Goal: Transaction & Acquisition: Purchase product/service

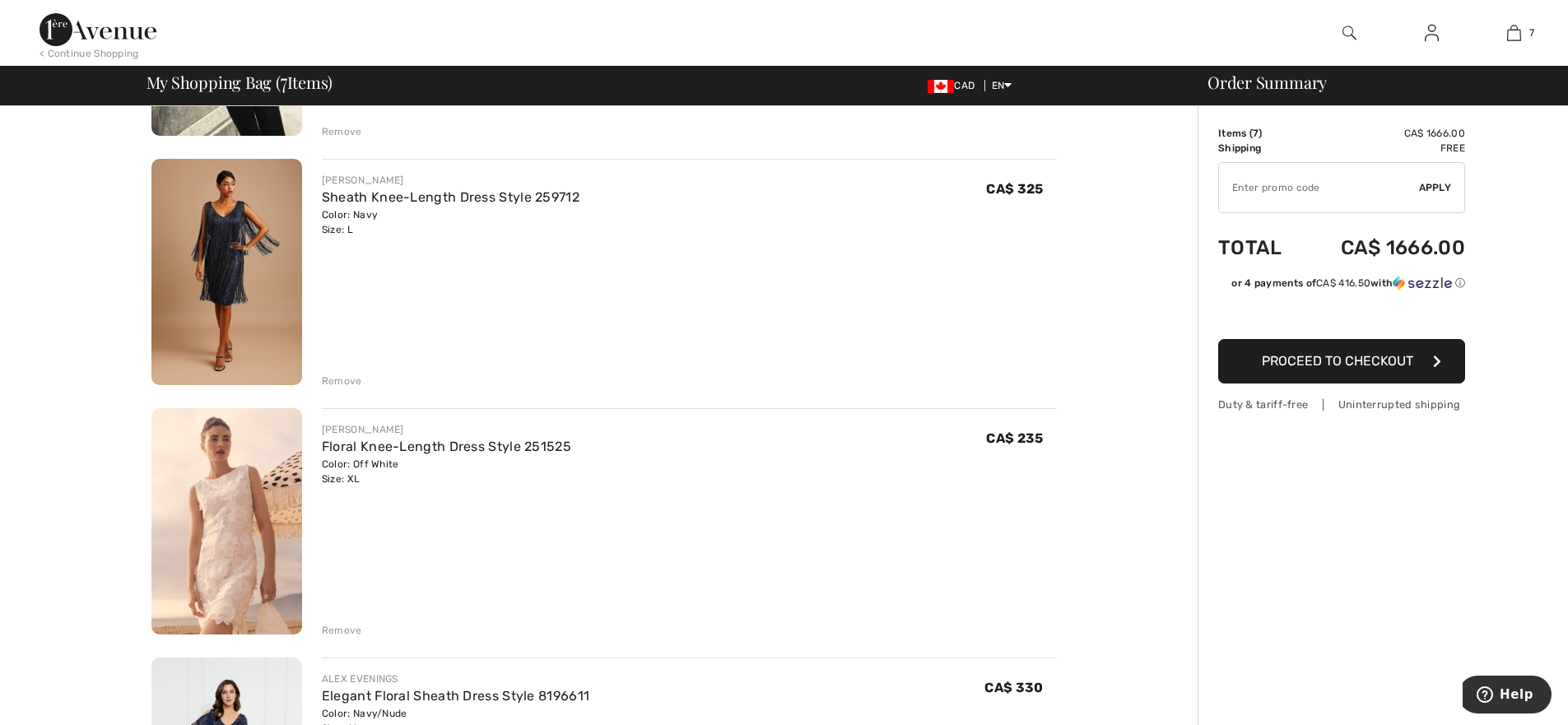
scroll to position [576, 0]
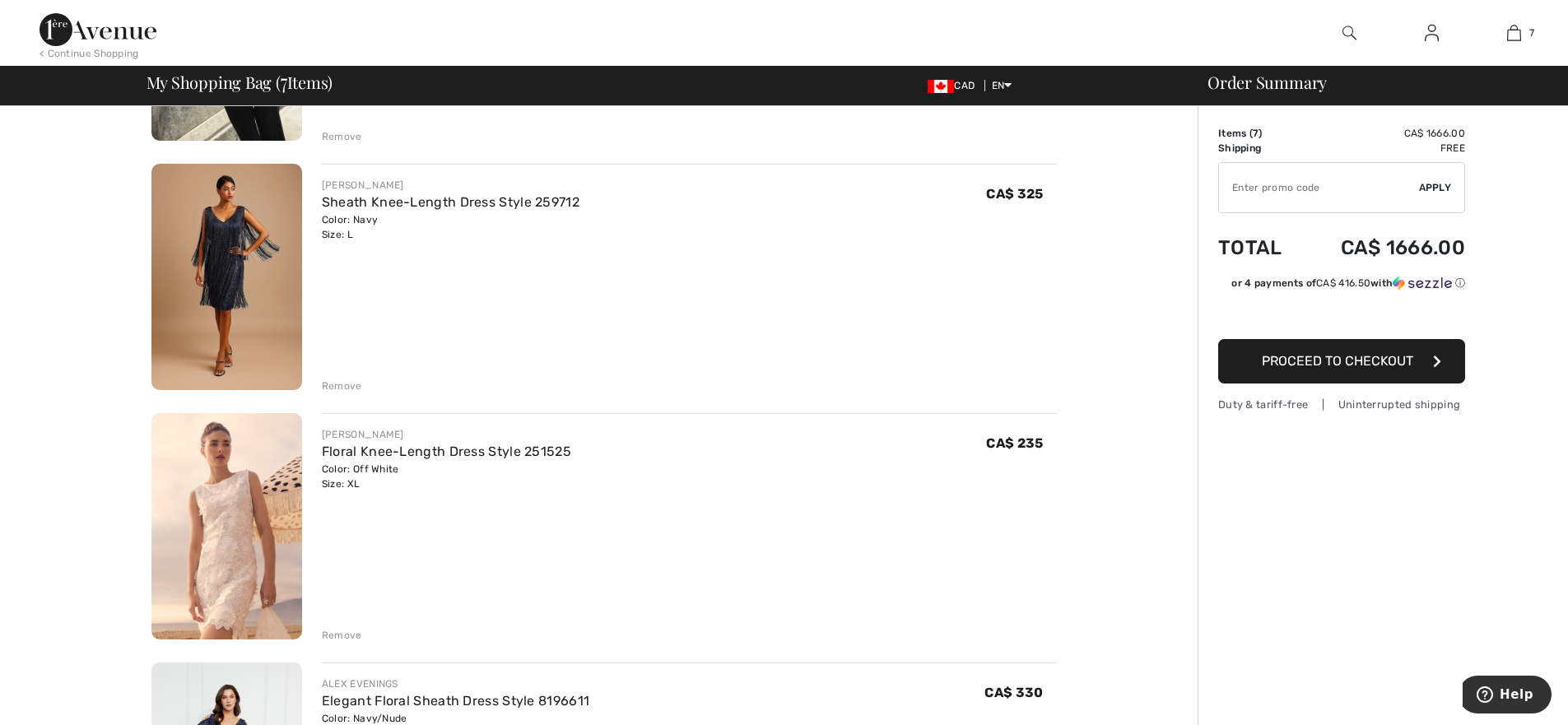
click at [345, 388] on div "Remove" at bounding box center [342, 386] width 40 height 15
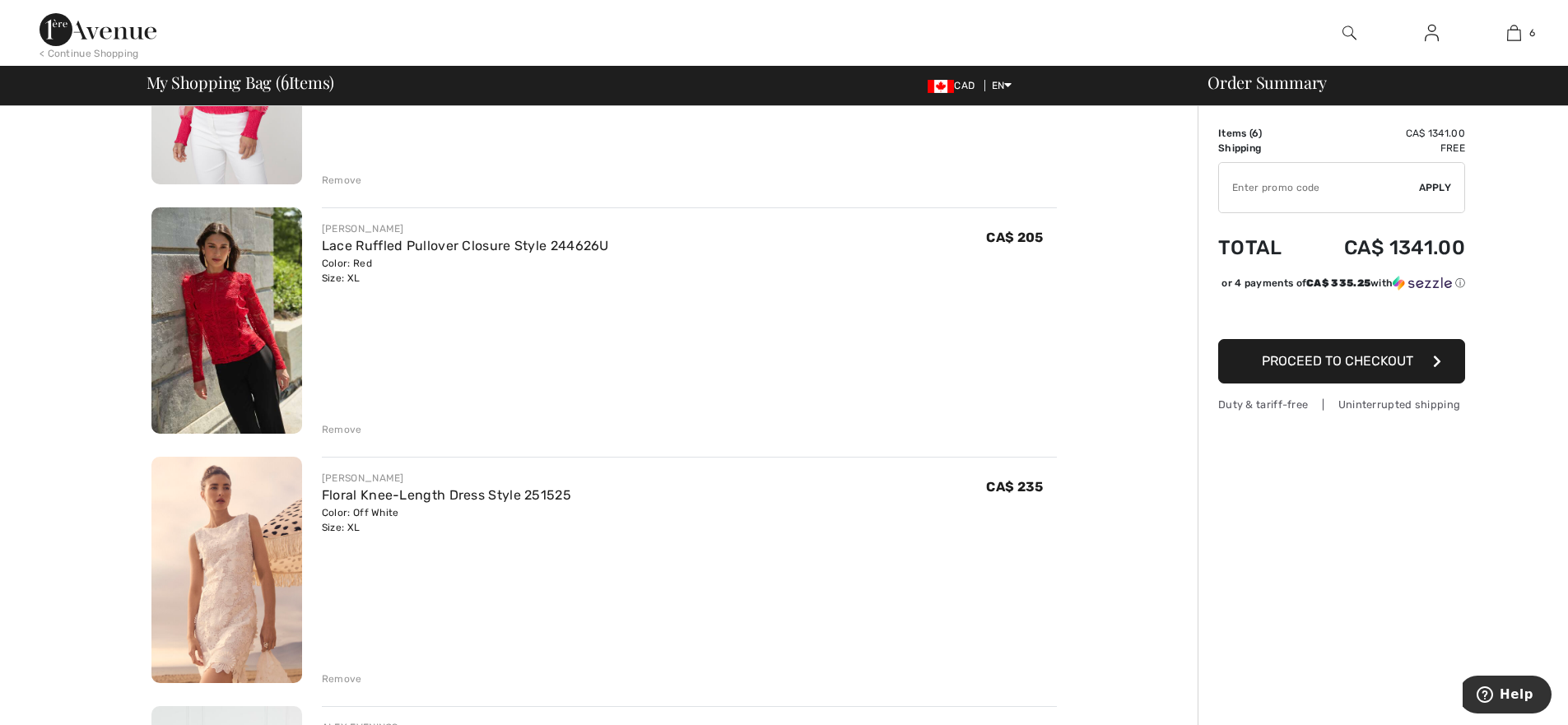
scroll to position [247, 0]
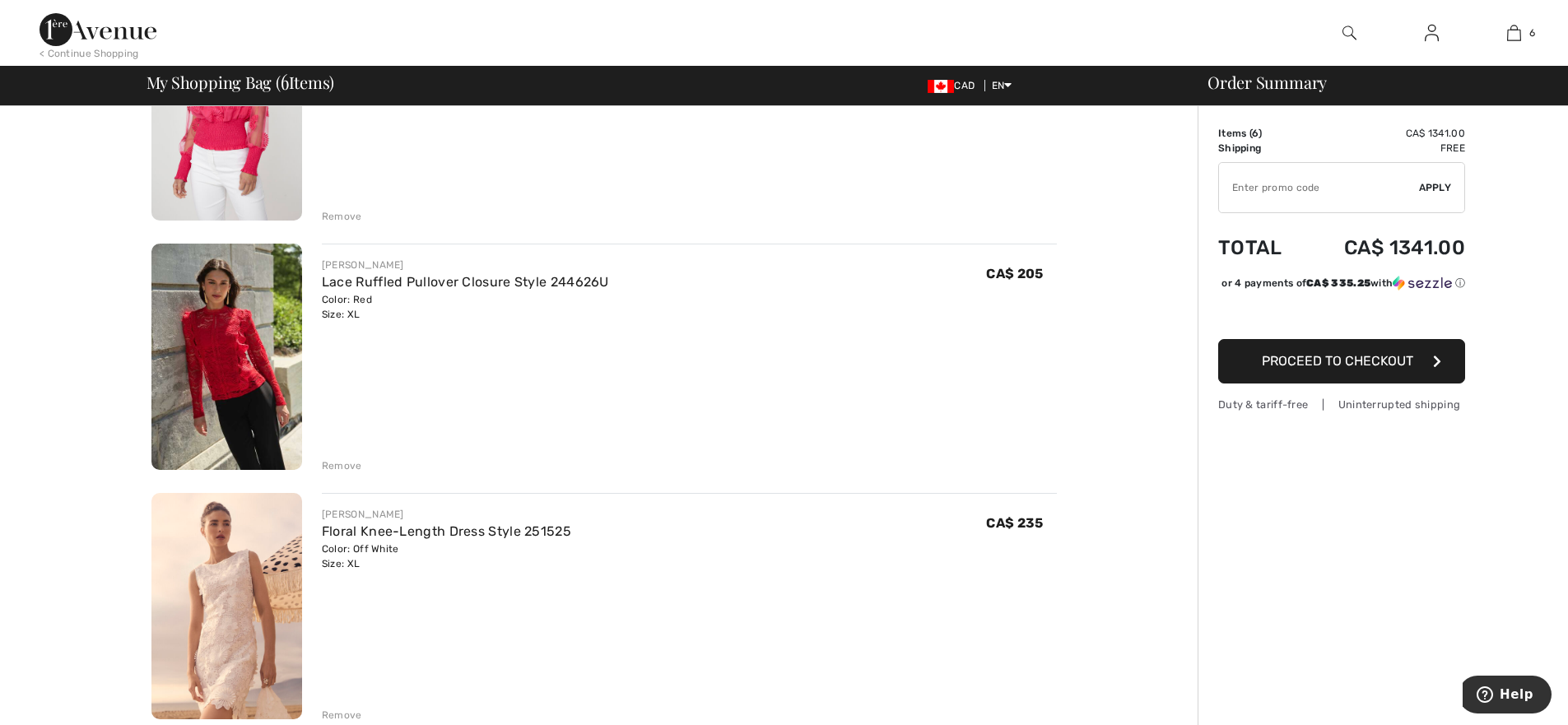
click at [334, 464] on div "Remove" at bounding box center [342, 466] width 40 height 15
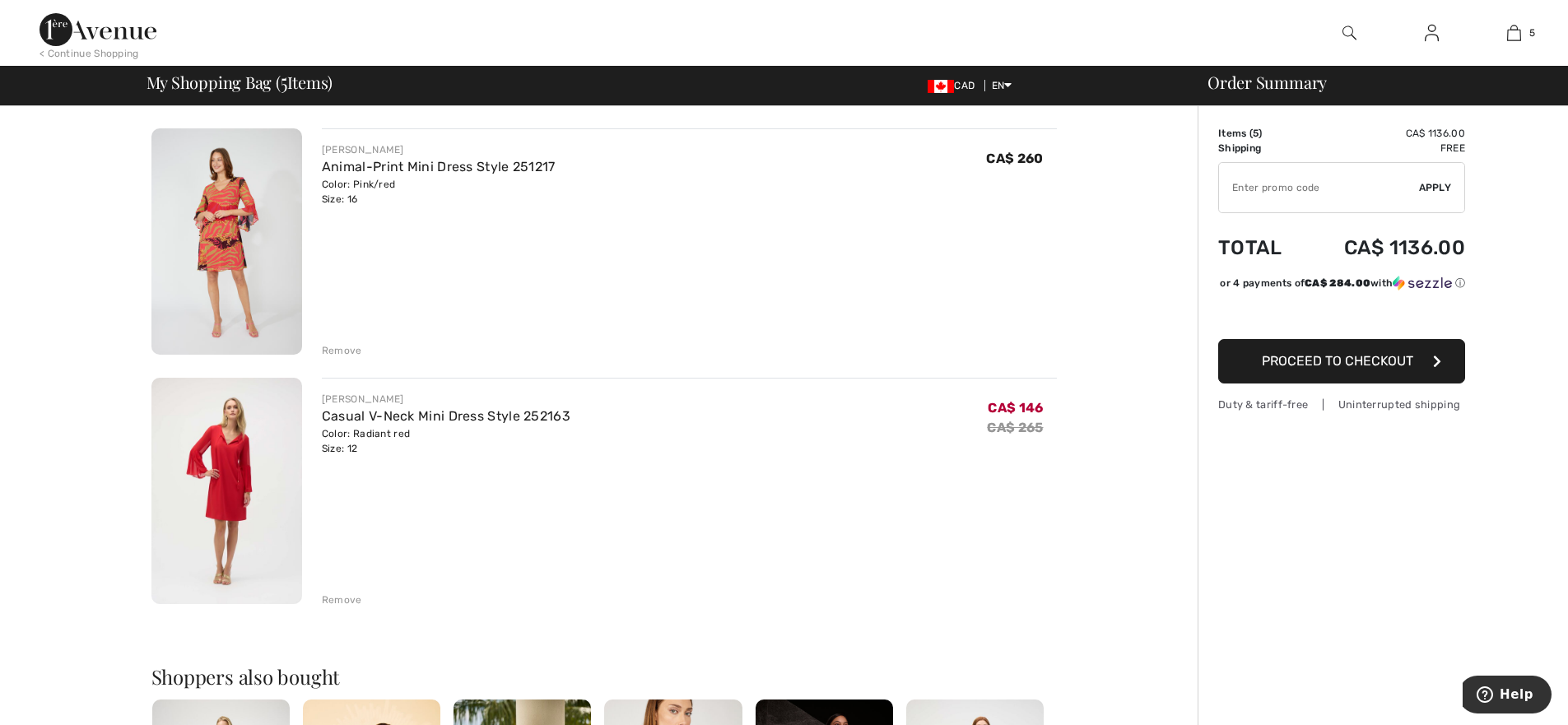
scroll to position [659, 0]
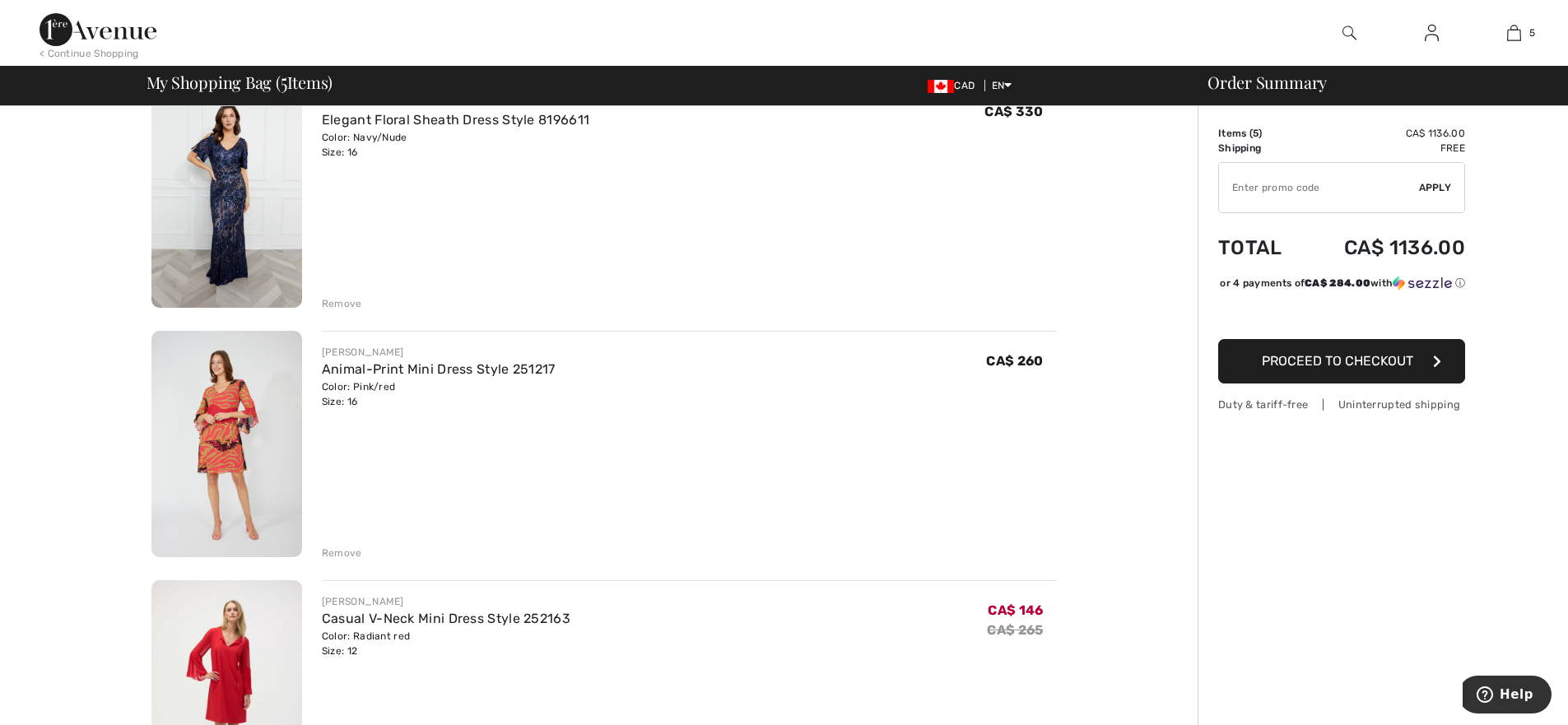
click at [223, 413] on img at bounding box center [227, 443] width 151 height 226
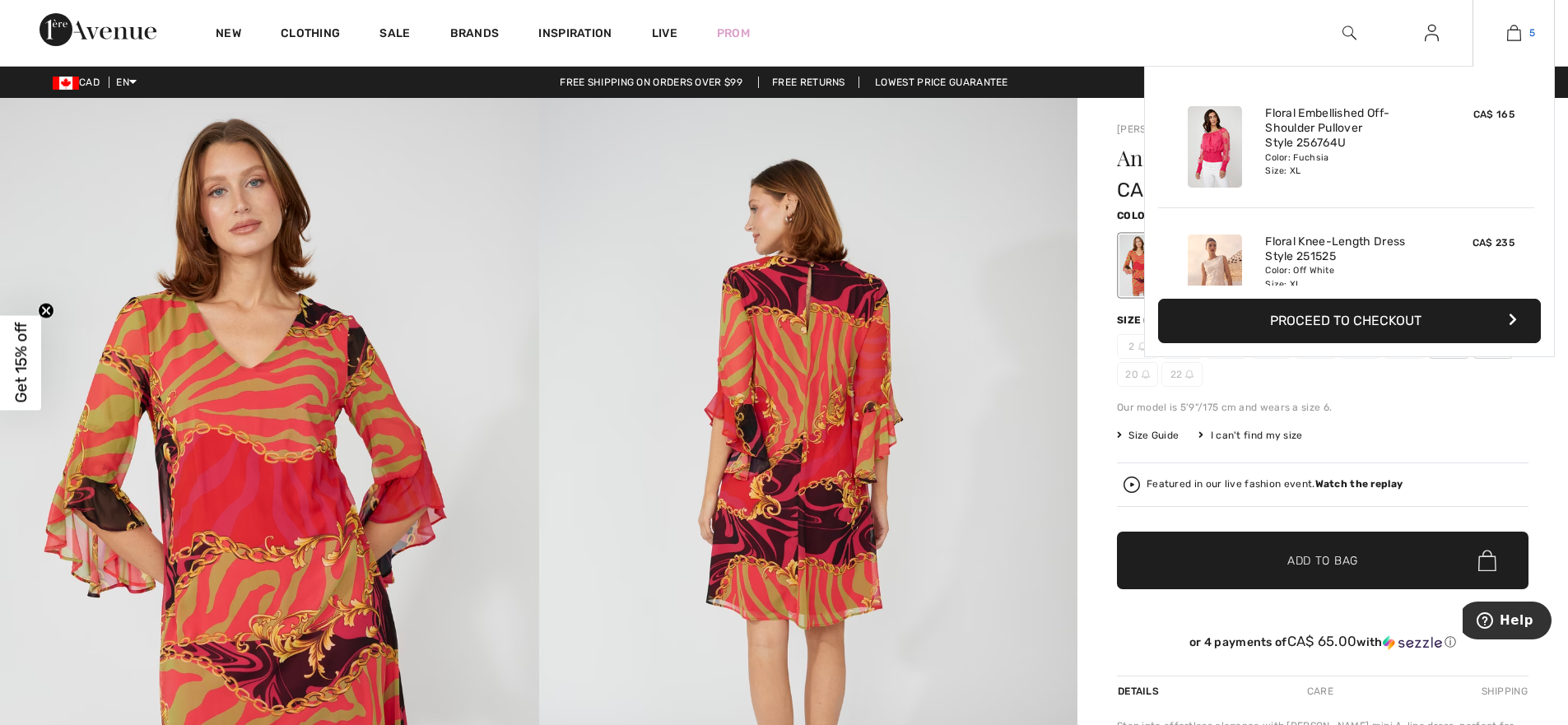
click at [1513, 33] on img at bounding box center [1513, 33] width 14 height 20
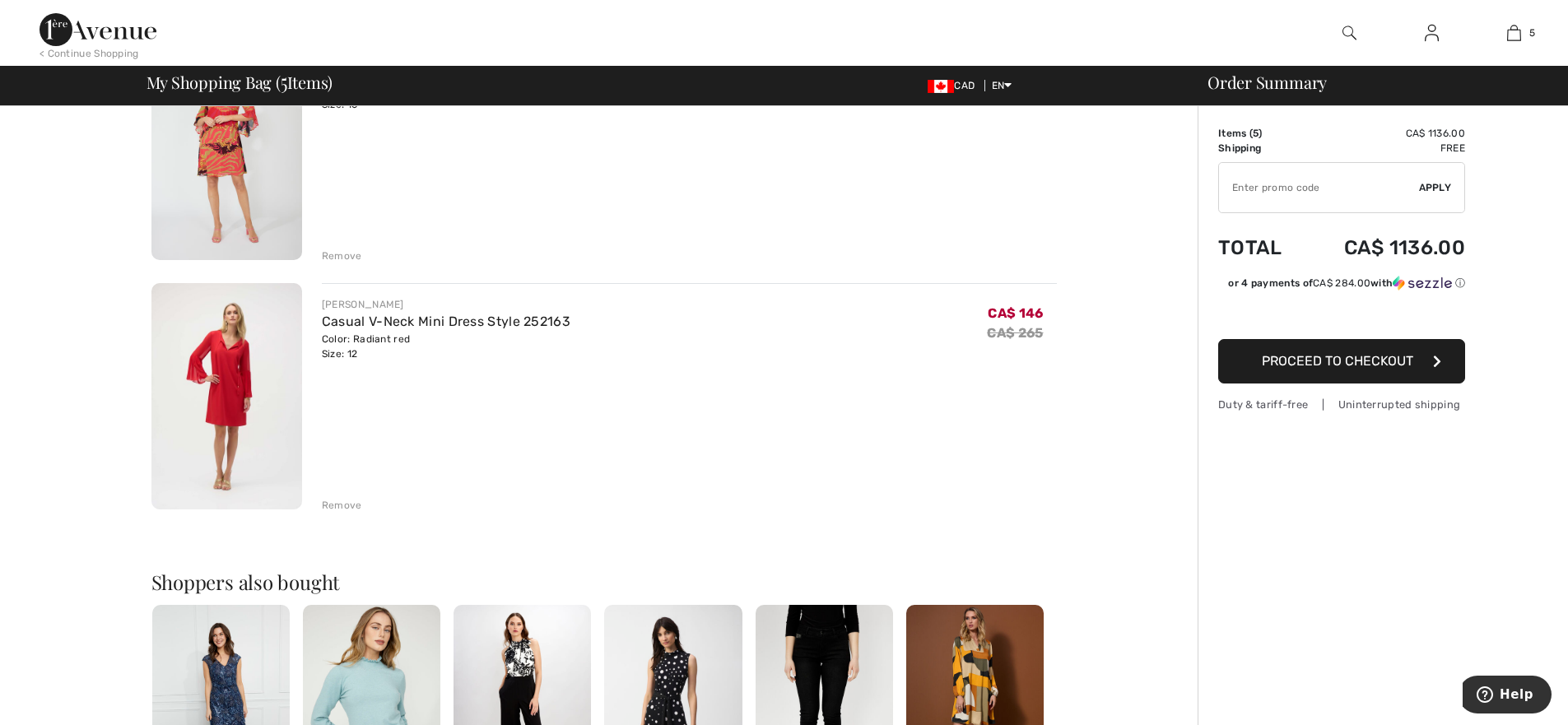
scroll to position [988, 0]
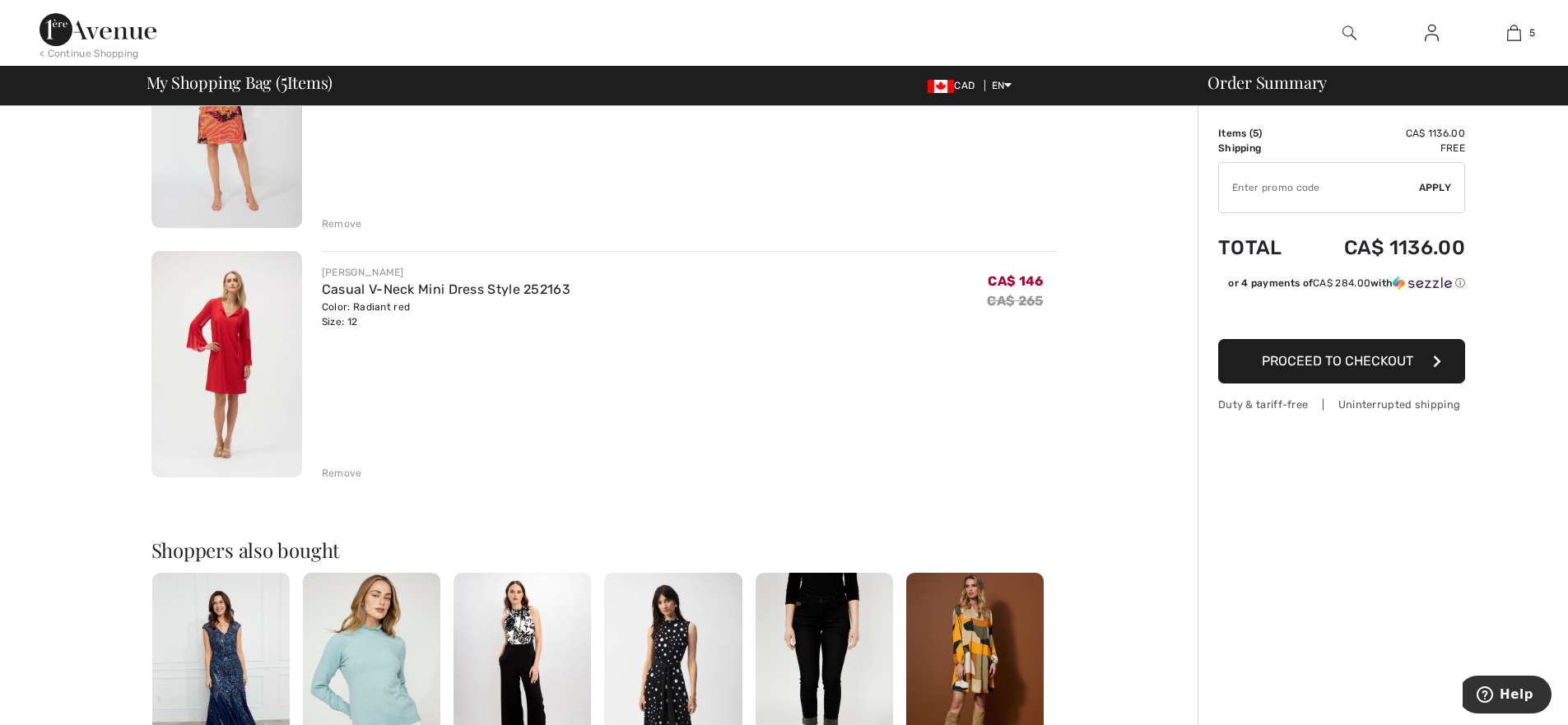
click at [241, 337] on img at bounding box center [227, 363] width 151 height 226
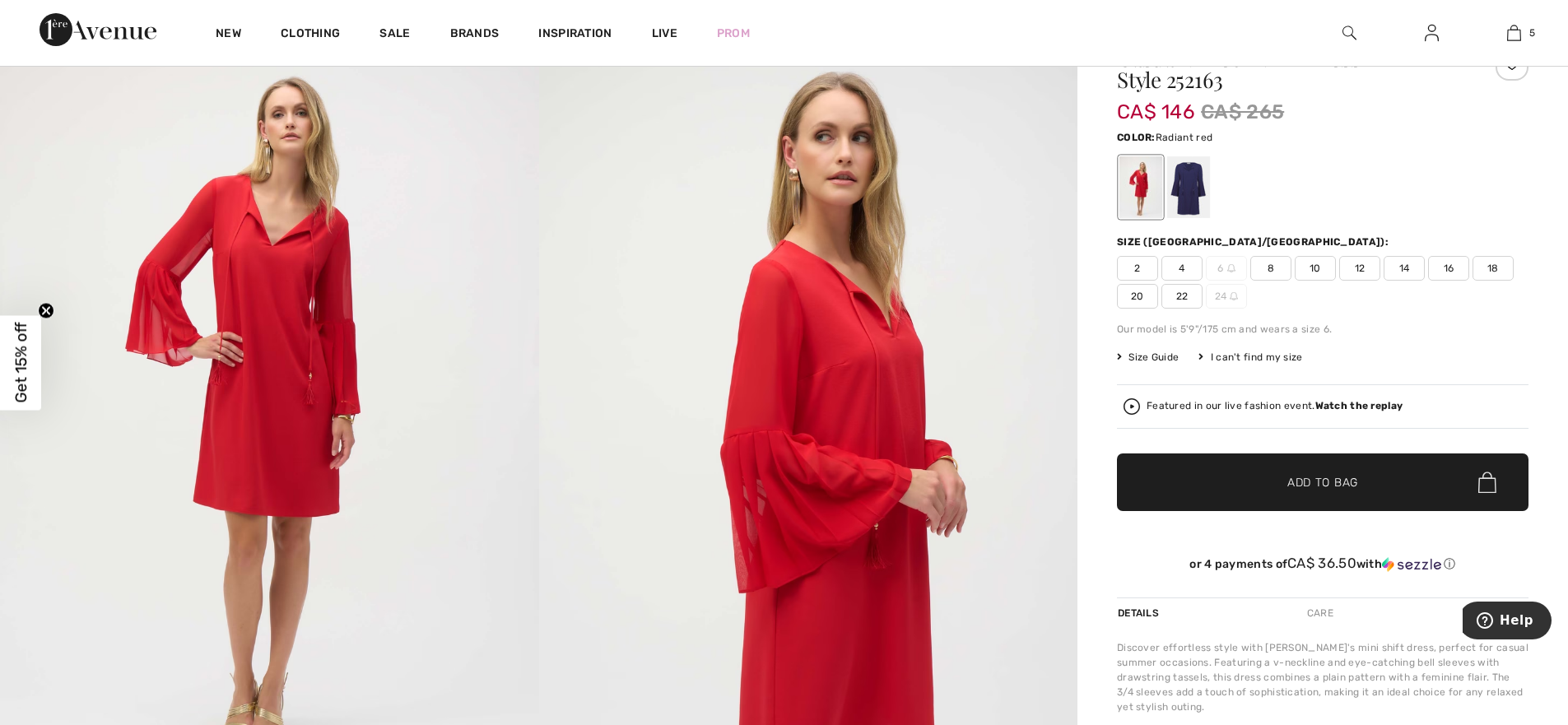
scroll to position [83, 0]
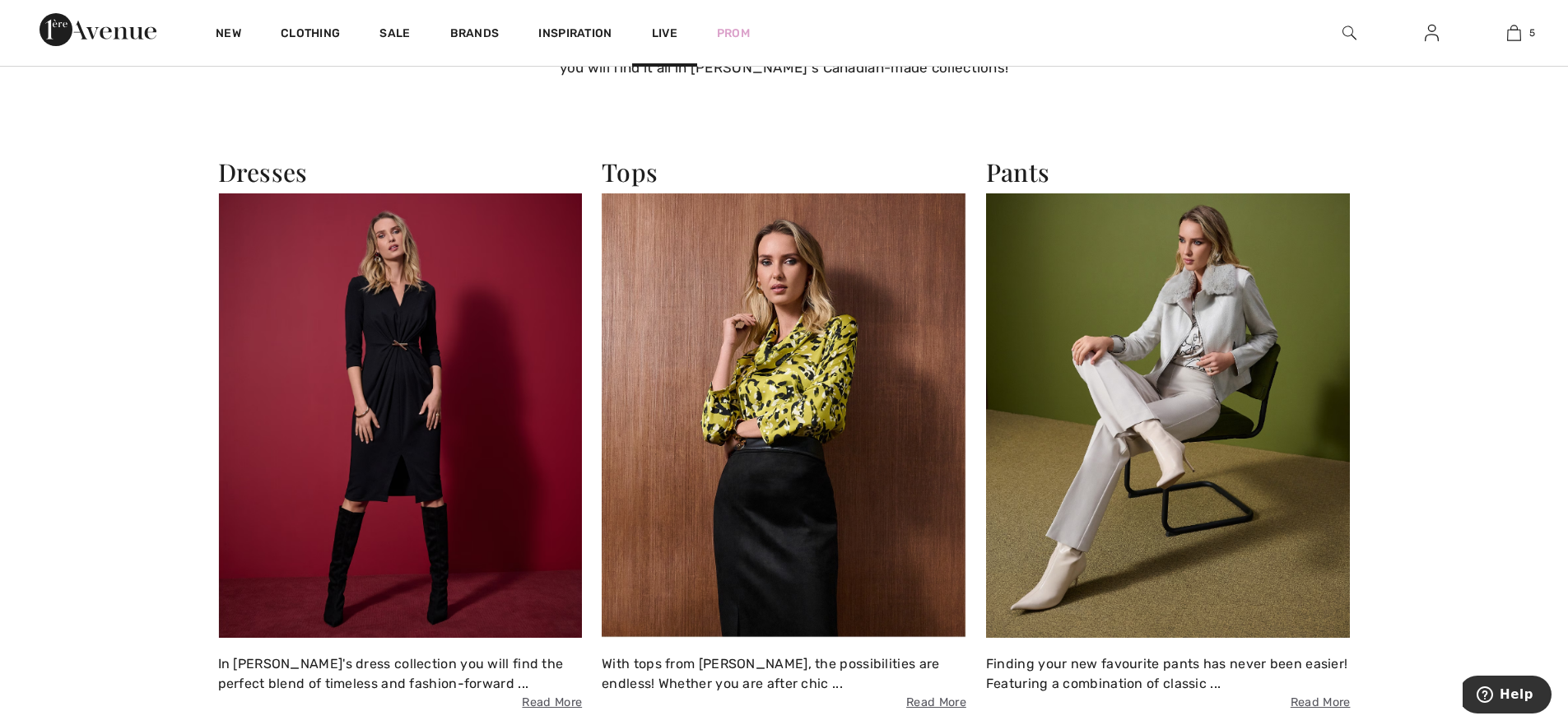
scroll to position [1482, 0]
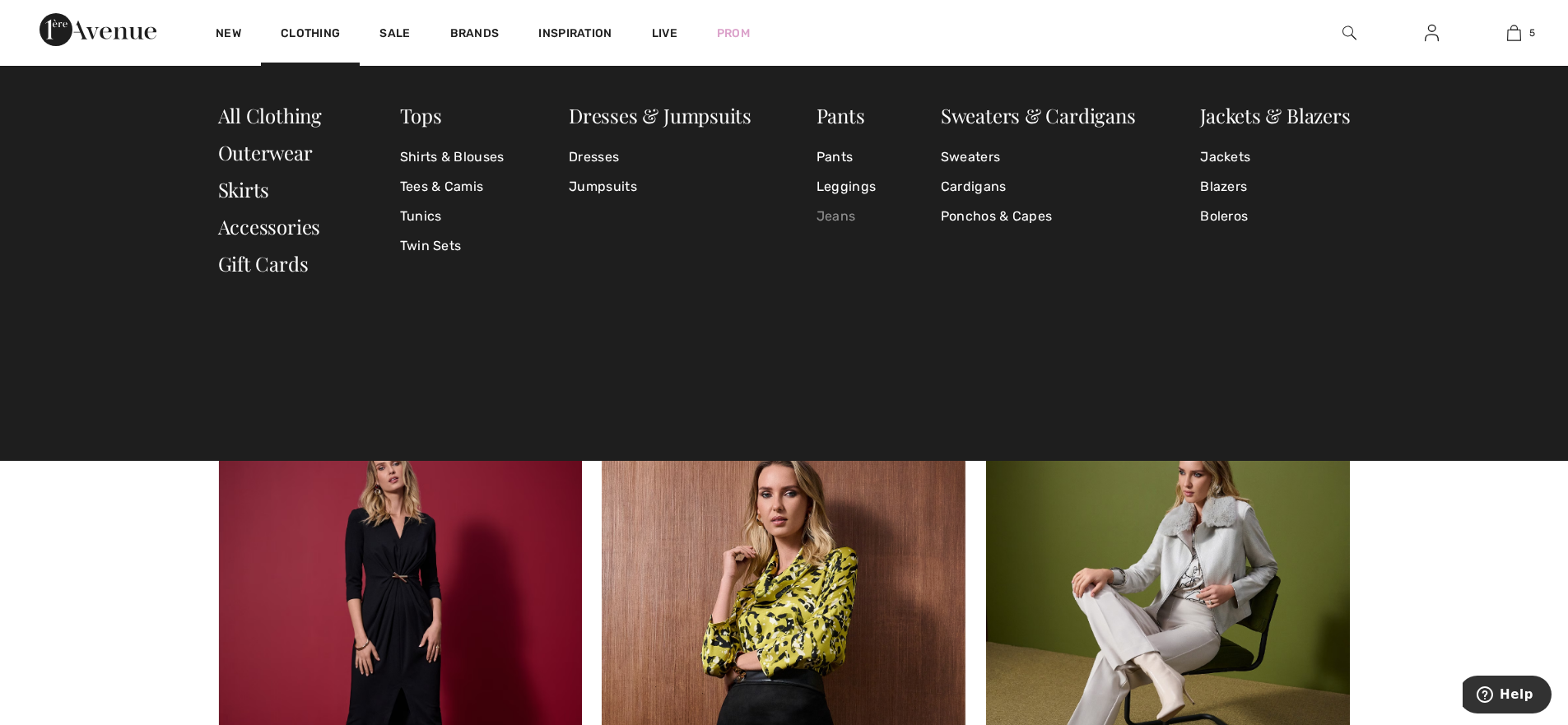
click at [841, 214] on link "Jeans" at bounding box center [846, 216] width 59 height 30
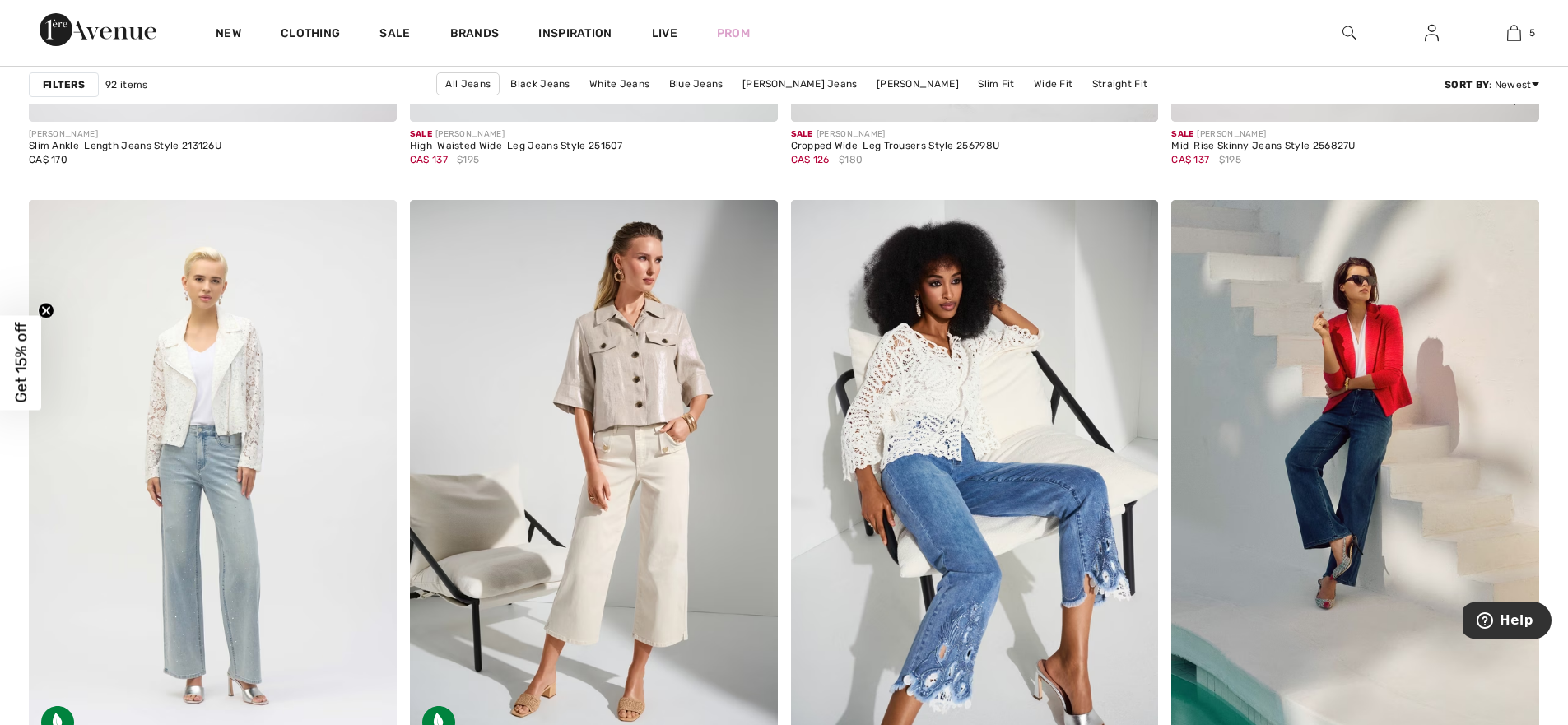
scroll to position [9221, 0]
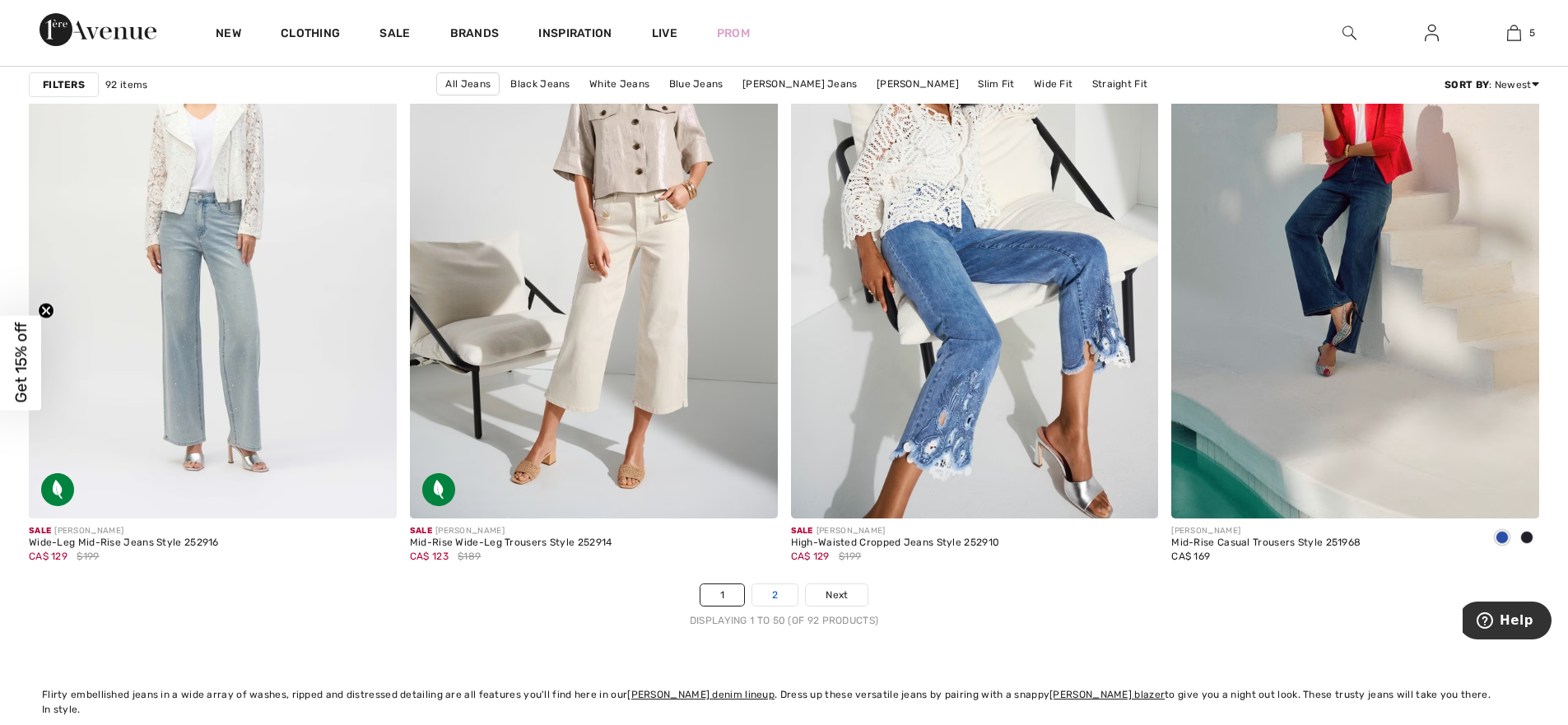
click at [771, 592] on link "2" at bounding box center [775, 595] width 45 height 22
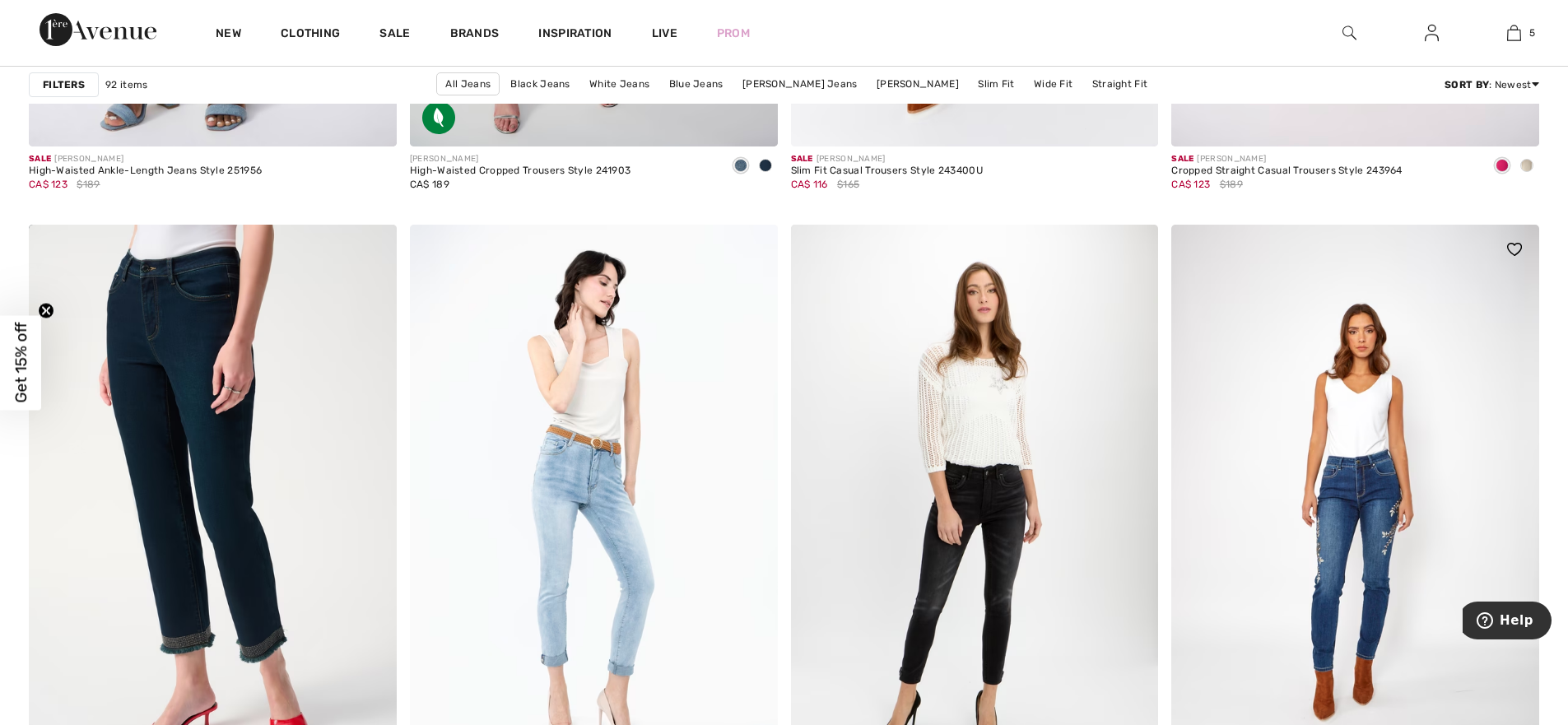
scroll to position [3622, 0]
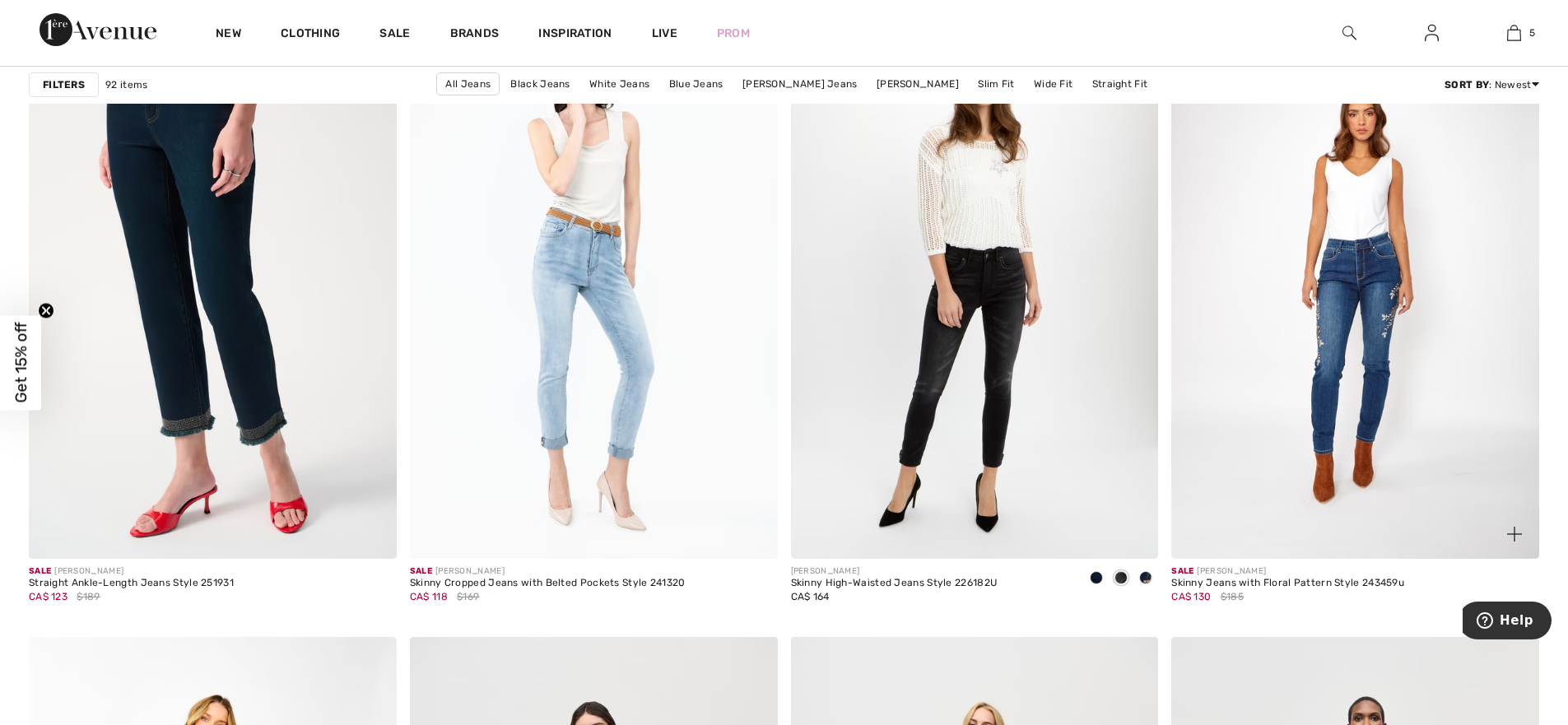
click at [1375, 357] on img at bounding box center [1355, 283] width 368 height 551
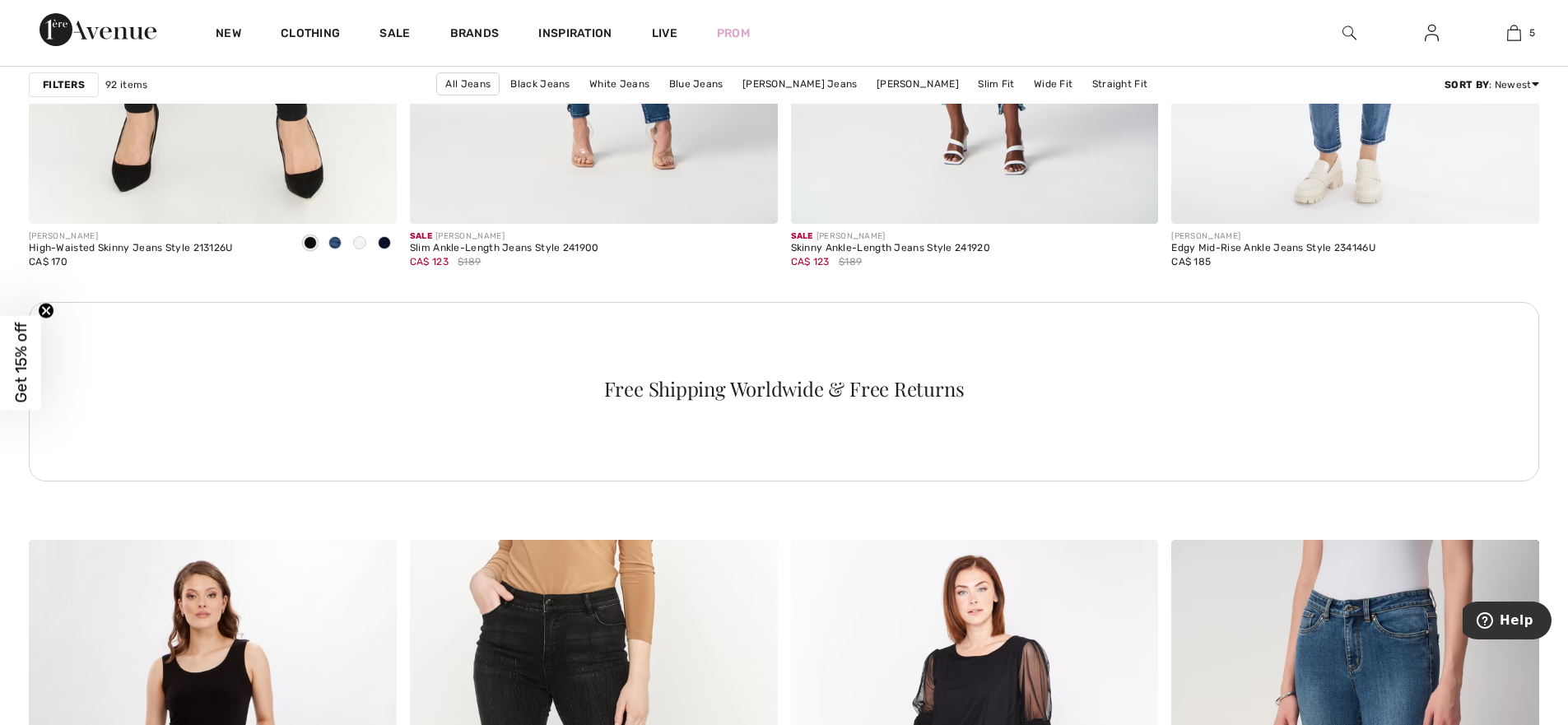
scroll to position [7409, 0]
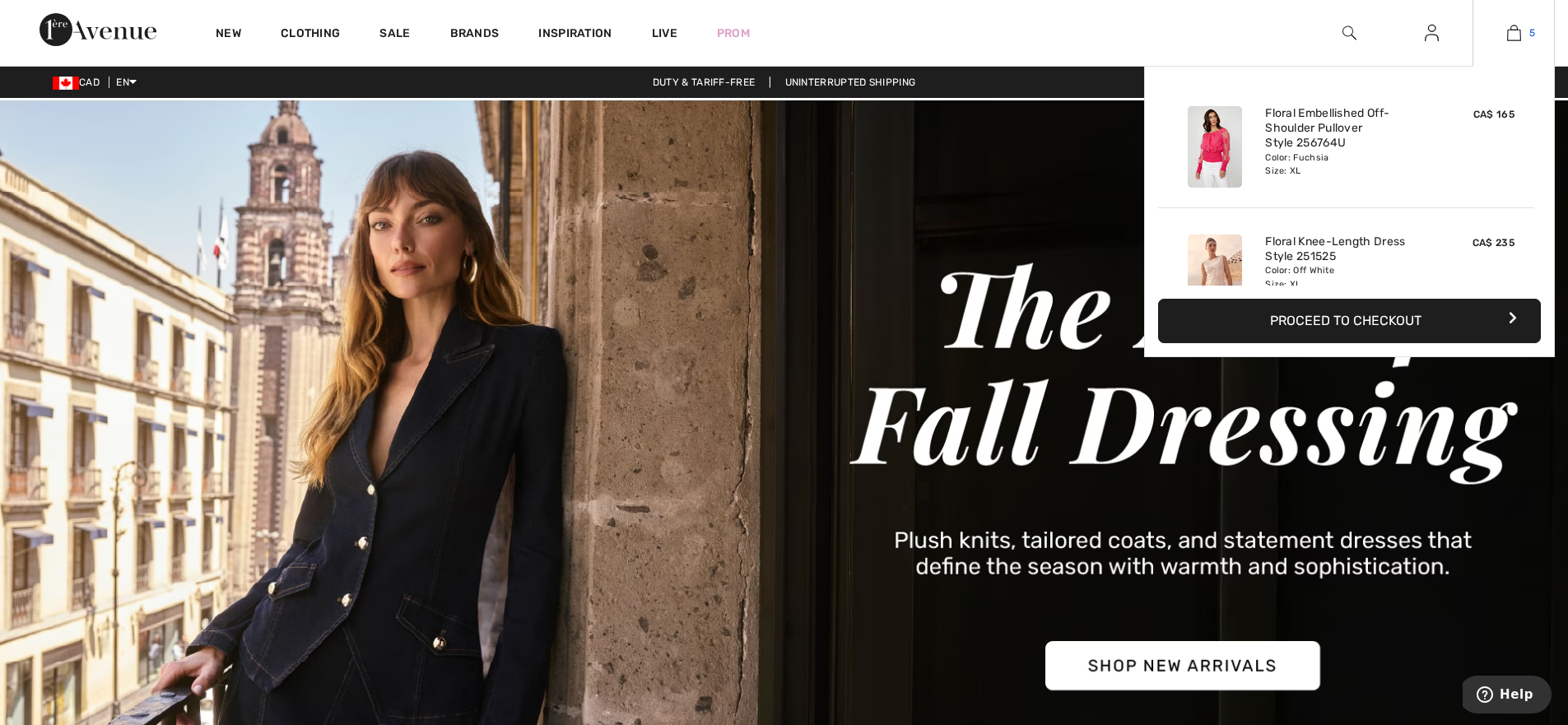
click at [1513, 35] on img at bounding box center [1513, 33] width 14 height 20
